Goal: Task Accomplishment & Management: Use online tool/utility

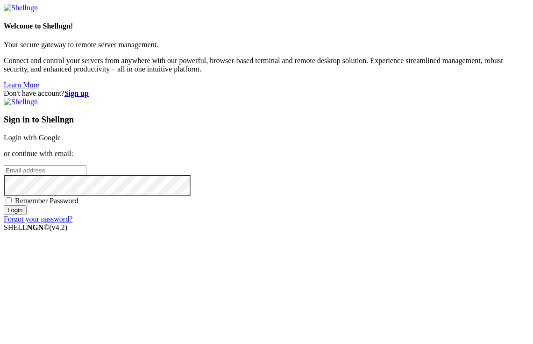
click at [79, 205] on span "Remember Password" at bounding box center [47, 201] width 64 height 8
click at [12, 203] on input "Remember Password" at bounding box center [9, 200] width 6 height 6
checkbox input "true"
click at [86, 165] on input "email" at bounding box center [45, 170] width 83 height 10
type input "fservage@gmail.com"
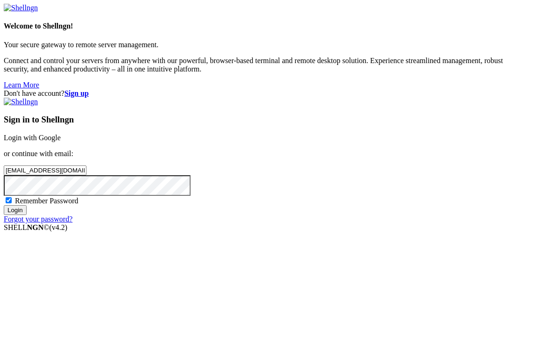
click at [4, 205] on input "Login" at bounding box center [15, 210] width 23 height 10
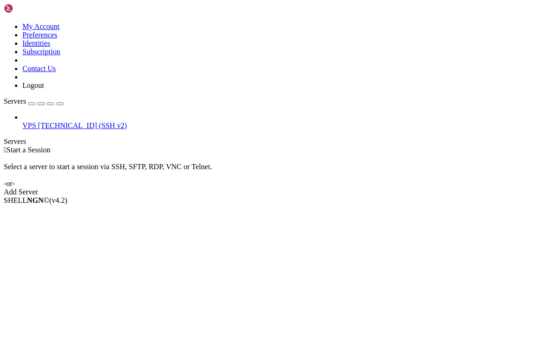
click at [36, 122] on span "VPS" at bounding box center [29, 126] width 14 height 8
click at [38, 122] on span "[TECHNICAL_ID] (SSH v2)" at bounding box center [82, 126] width 89 height 8
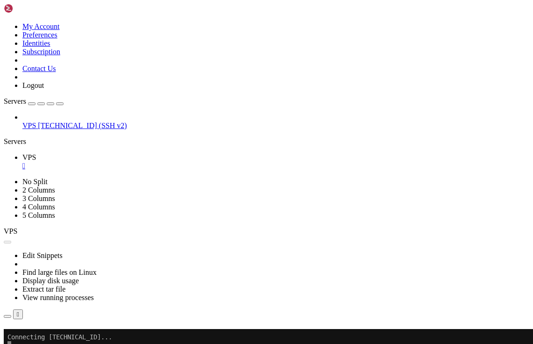
click at [36, 214] on link "Subscribe" at bounding box center [20, 341] width 32 height 8
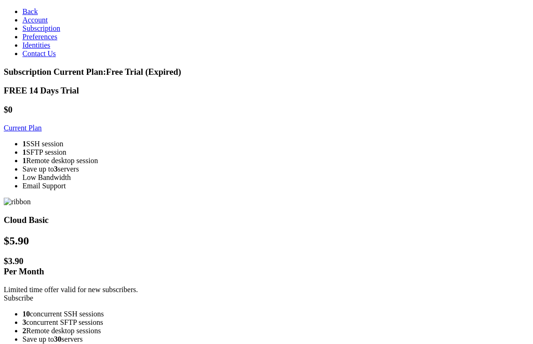
scroll to position [15, 0]
click at [34, 41] on span "Preferences" at bounding box center [39, 37] width 35 height 8
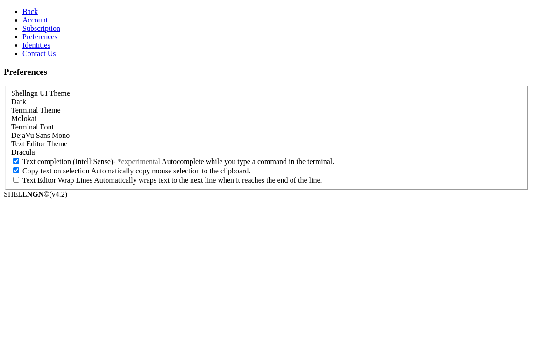
click at [22, 49] on link "Identities" at bounding box center [36, 45] width 28 height 8
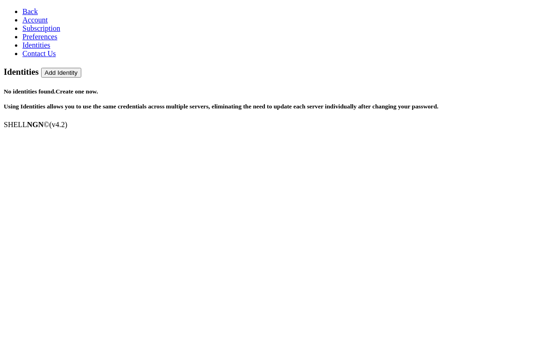
click at [28, 24] on span "Account" at bounding box center [34, 20] width 25 height 8
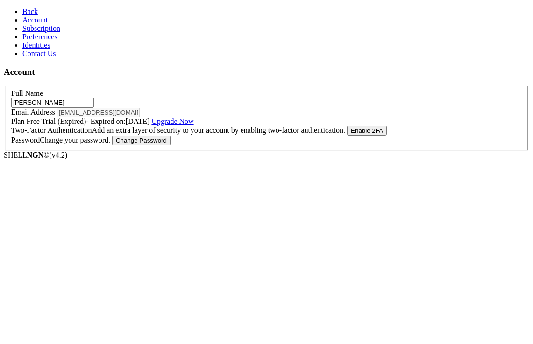
click at [31, 32] on span "Subscription" at bounding box center [41, 28] width 38 height 8
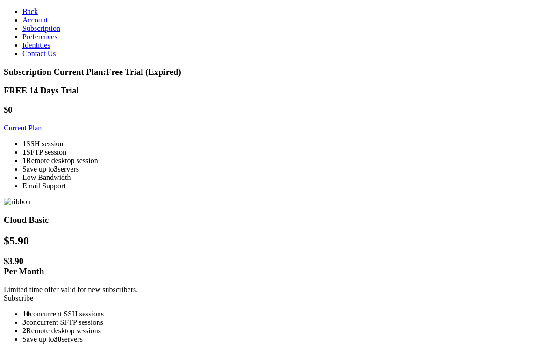
click at [44, 24] on link "Account" at bounding box center [34, 20] width 25 height 8
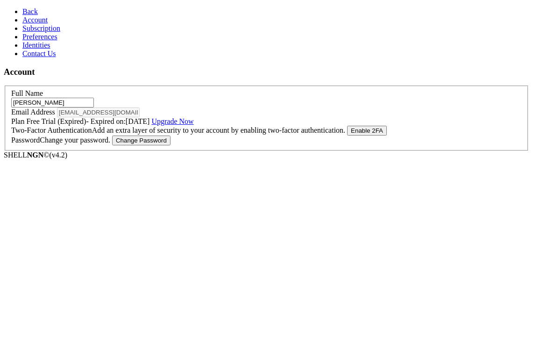
click at [22, 12] on span "Back" at bounding box center [29, 11] width 15 height 8
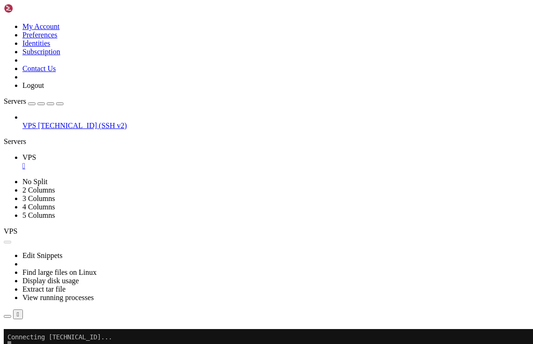
click at [56, 122] on span "[TECHNICAL_ID] (SSH v2)" at bounding box center [82, 126] width 89 height 8
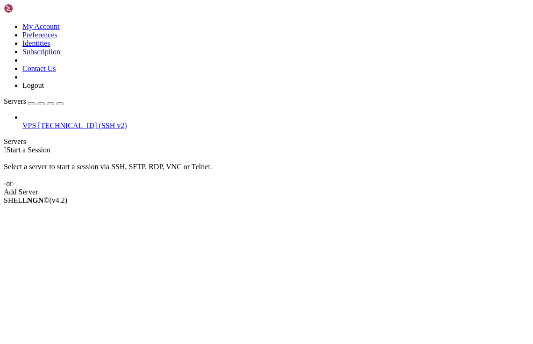
click at [64, 122] on span "[TECHNICAL_ID] (SSH v2)" at bounding box center [82, 126] width 89 height 8
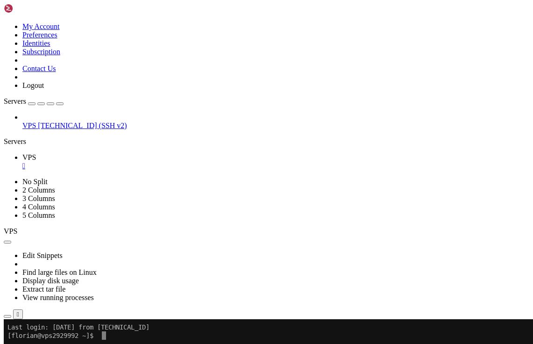
click at [7, 319] on div at bounding box center [6, 319] width 4 height 0
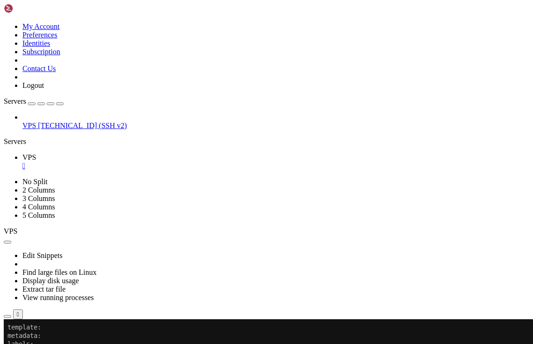
scroll to position [395, 0]
drag, startPoint x: 55, startPoint y: 588, endPoint x: 14, endPoint y: 596, distance: 41.1
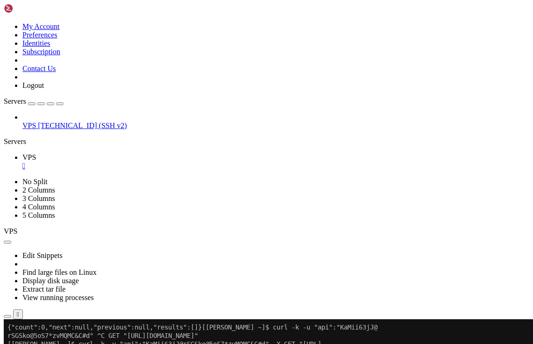
scroll to position [1385, 0]
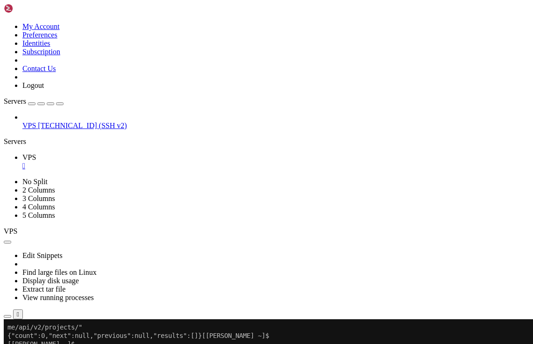
drag, startPoint x: 213, startPoint y: 462, endPoint x: 165, endPoint y: 463, distance: 48.6
drag, startPoint x: 258, startPoint y: 471, endPoint x: 172, endPoint y: 472, distance: 86.5
drag, startPoint x: 384, startPoint y: 471, endPoint x: 311, endPoint y: 471, distance: 72.9
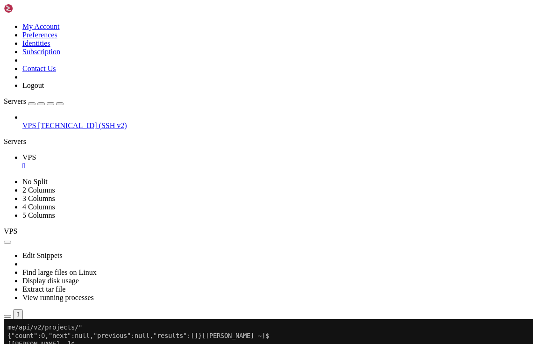
drag, startPoint x: 317, startPoint y: 562, endPoint x: 385, endPoint y: 563, distance: 67.3
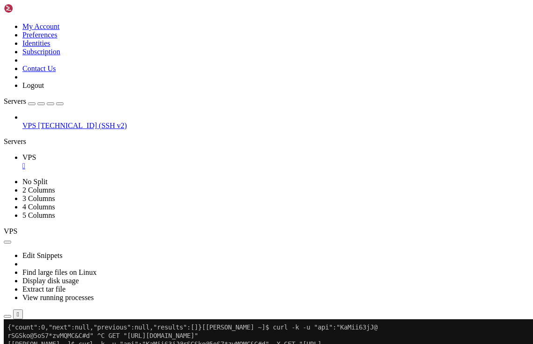
drag, startPoint x: 168, startPoint y: 529, endPoint x: 221, endPoint y: 532, distance: 53.4
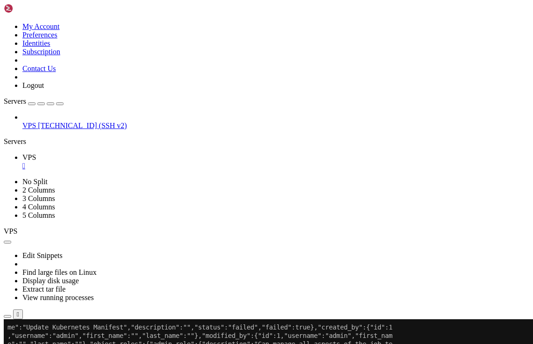
scroll to position [1674, 0]
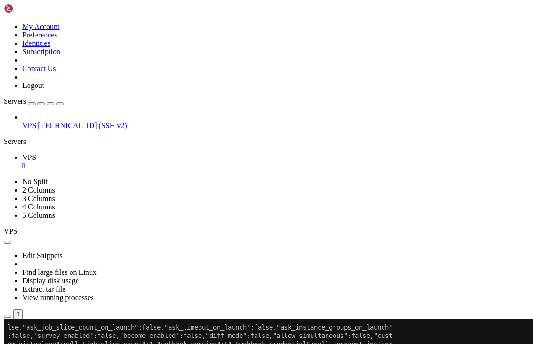
scroll to position [10364, 0]
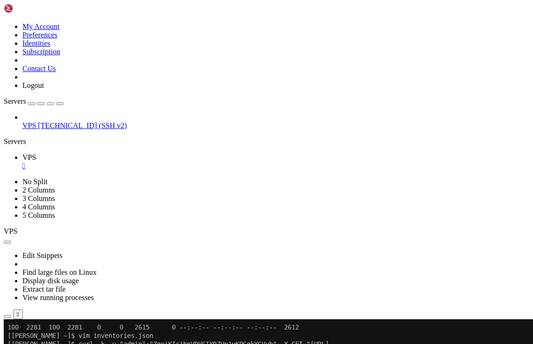
scroll to position [10624, 0]
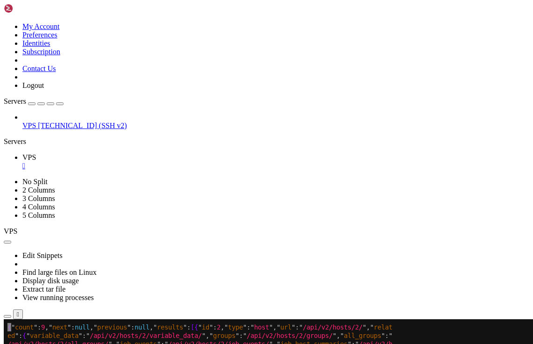
drag, startPoint x: 106, startPoint y: 493, endPoint x: 137, endPoint y: 494, distance: 31.4
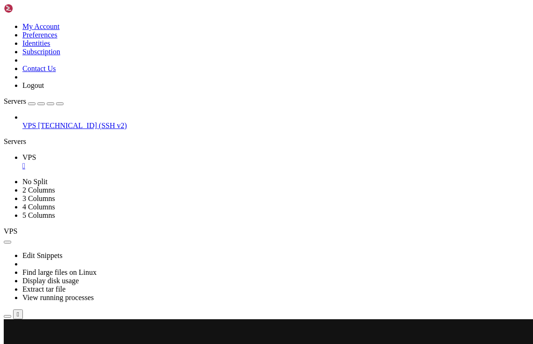
scroll to position [10683, 0]
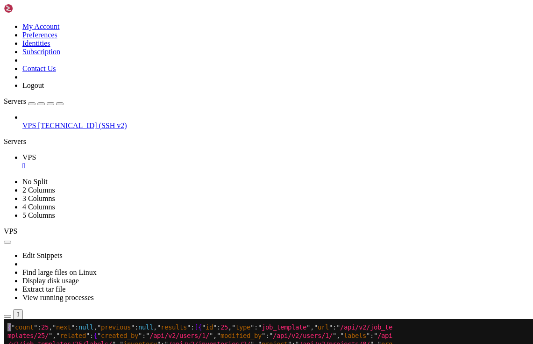
click at [38, 122] on span "[TECHNICAL_ID] (SSH v2)" at bounding box center [82, 126] width 89 height 8
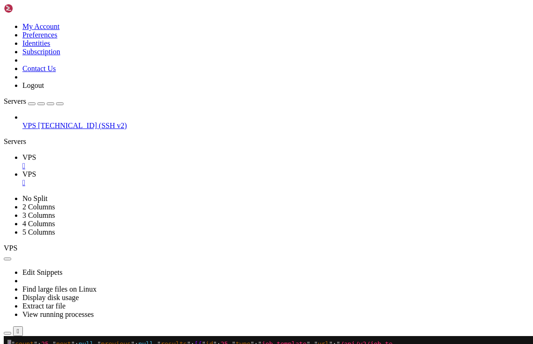
scroll to position [0, 0]
click at [124, 153] on link "VPS " at bounding box center [275, 161] width 507 height 17
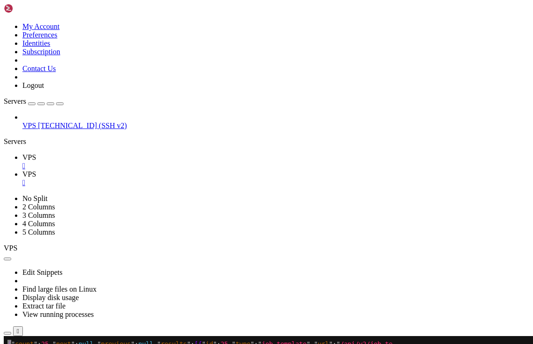
click at [36, 170] on span "VPS" at bounding box center [29, 174] width 14 height 8
drag, startPoint x: 132, startPoint y: 707, endPoint x: 8, endPoint y: 708, distance: 123.8
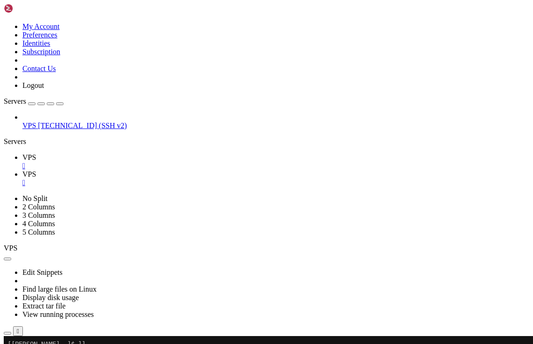
drag, startPoint x: 137, startPoint y: 9, endPoint x: 39, endPoint y: 36, distance: 101.4
click at [36, 153] on span "VPS" at bounding box center [29, 157] width 14 height 8
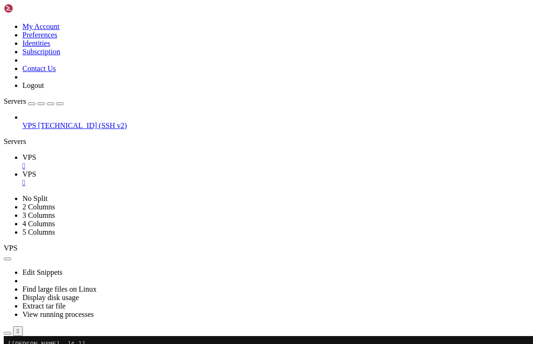
scroll to position [10725, 0]
click at [36, 170] on span "VPS" at bounding box center [29, 174] width 14 height 8
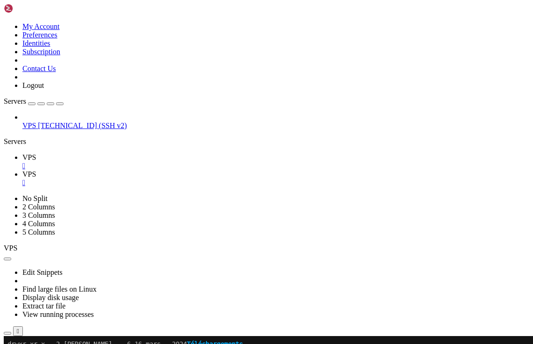
click at [129, 153] on link "VPS " at bounding box center [275, 161] width 507 height 17
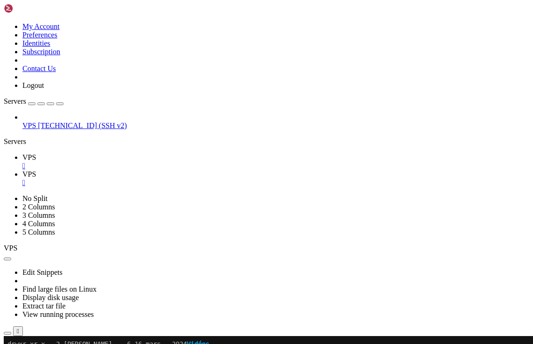
scroll to position [10835, 0]
click at [36, 170] on span "VPS" at bounding box center [29, 174] width 14 height 8
click at [36, 153] on span "VPS" at bounding box center [29, 157] width 14 height 8
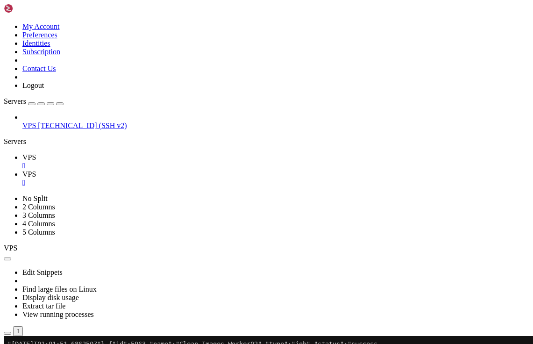
click at [36, 170] on span "VPS" at bounding box center [29, 174] width 14 height 8
click at [22, 153] on icon at bounding box center [22, 157] width 0 height 8
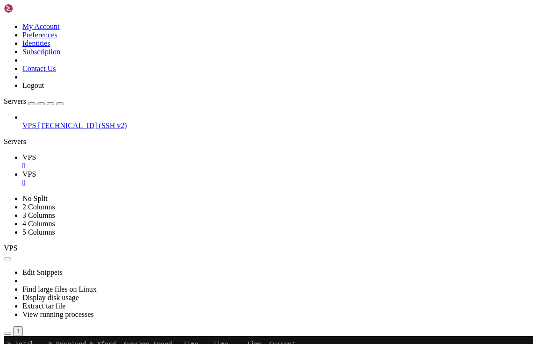
scroll to position [12694, 0]
click at [36, 170] on span "VPS" at bounding box center [29, 174] width 14 height 8
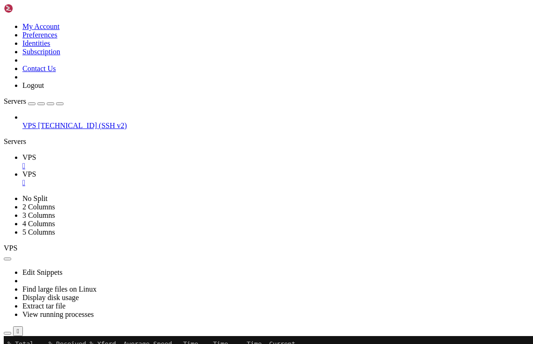
drag, startPoint x: 105, startPoint y: 611, endPoint x: 144, endPoint y: 613, distance: 39.3
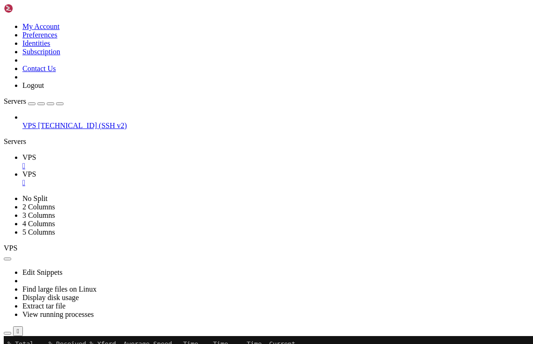
click at [36, 153] on span "VPS" at bounding box center [29, 157] width 14 height 8
click at [7, 336] on div at bounding box center [6, 336] width 4 height 0
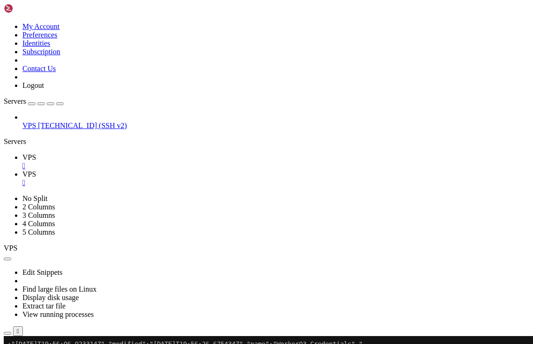
scroll to position [14326, 0]
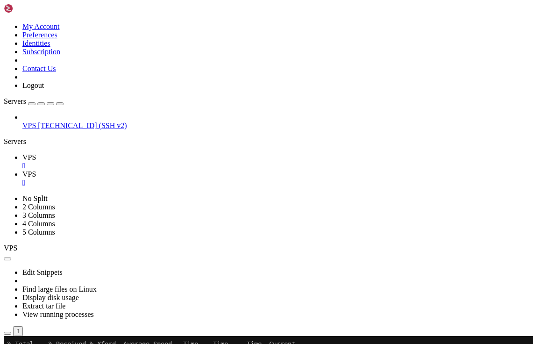
click at [7, 336] on div at bounding box center [6, 336] width 4 height 0
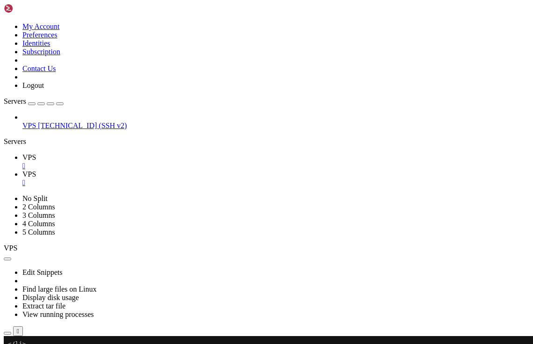
scroll to position [23470, 0]
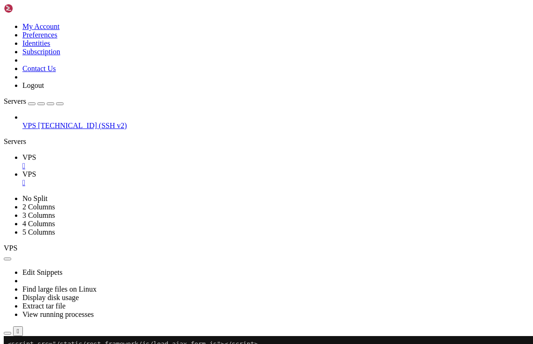
scroll to position [23672, 0]
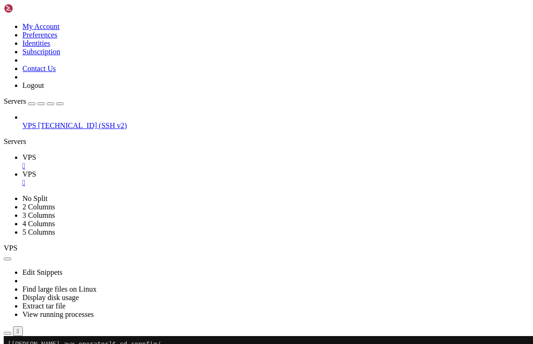
click at [36, 170] on span "VPS" at bounding box center [29, 174] width 14 height 8
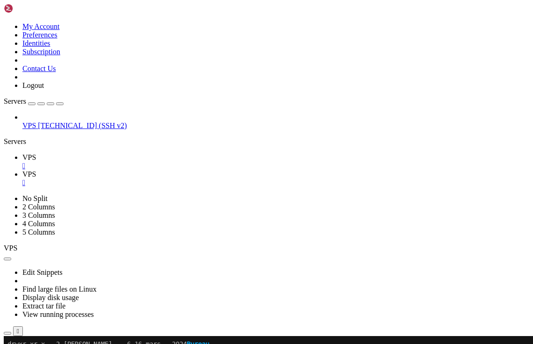
click at [22, 153] on icon at bounding box center [22, 157] width 0 height 8
click at [180, 170] on link "VPS " at bounding box center [275, 178] width 507 height 17
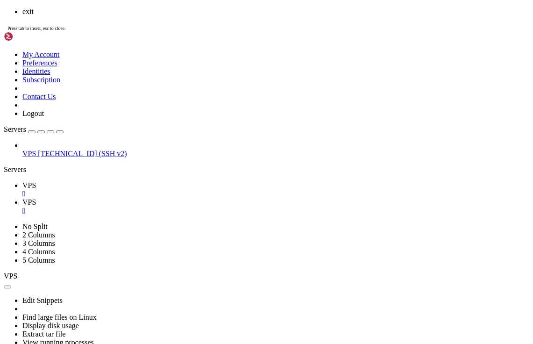
scroll to position [1422, 0]
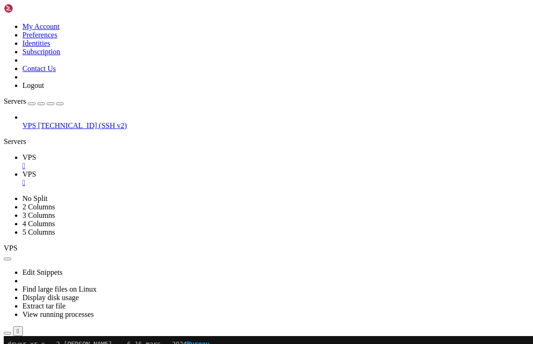
click at [36, 153] on span "VPS" at bounding box center [29, 157] width 14 height 8
click at [197, 179] on div "" at bounding box center [275, 183] width 507 height 8
